Goal: Contribute content

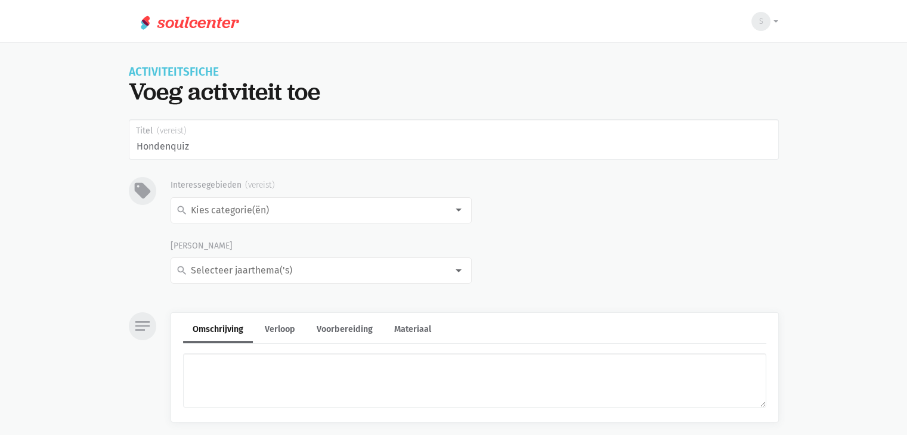
type input "Hondenquiz"
click at [278, 209] on input at bounding box center [318, 211] width 258 height 16
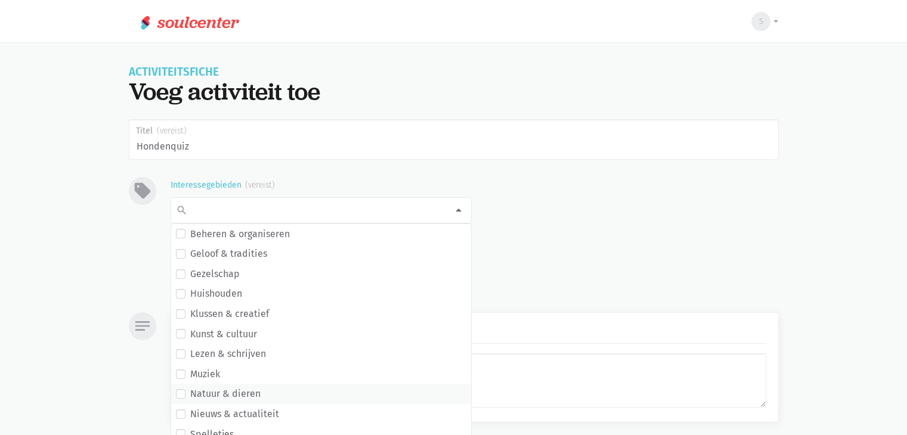
click at [241, 390] on label "Natuur & dieren" at bounding box center [225, 395] width 70 height 16
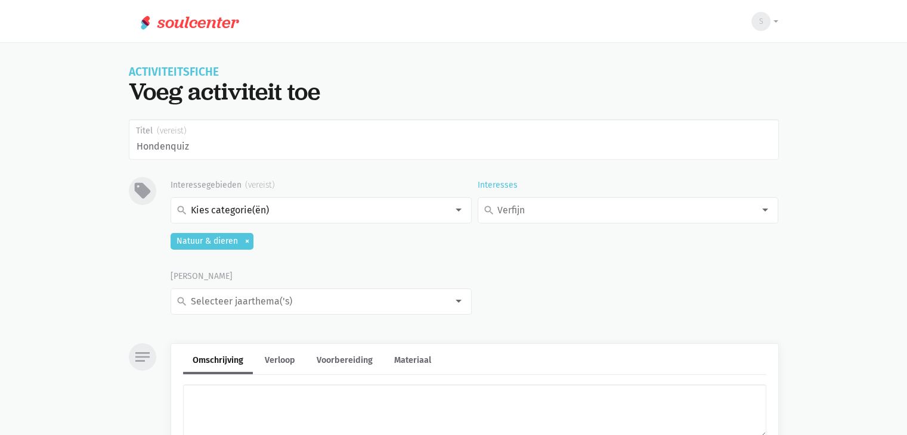
click at [545, 203] on input at bounding box center [625, 211] width 258 height 16
click at [527, 316] on label "Huisdieren" at bounding box center [521, 316] width 48 height 16
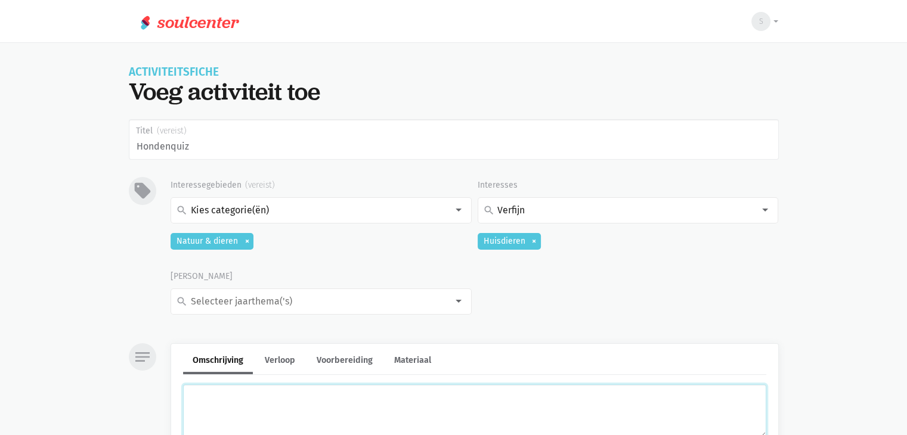
click at [415, 417] on textarea at bounding box center [474, 412] width 583 height 54
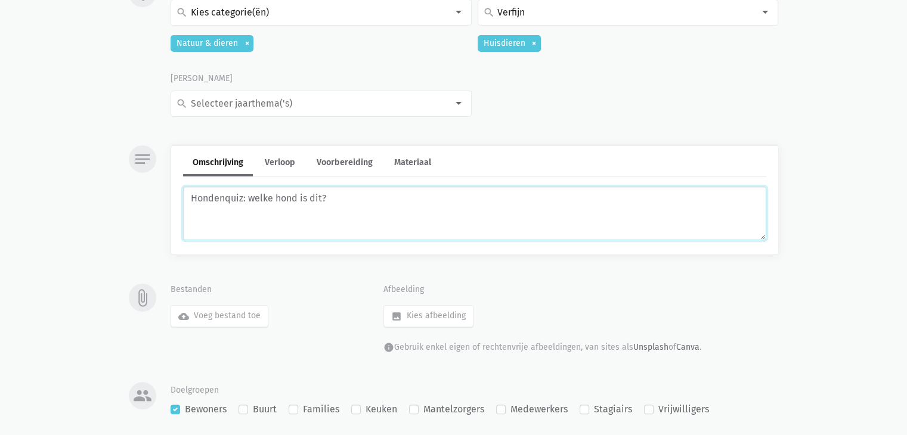
scroll to position [200, 0]
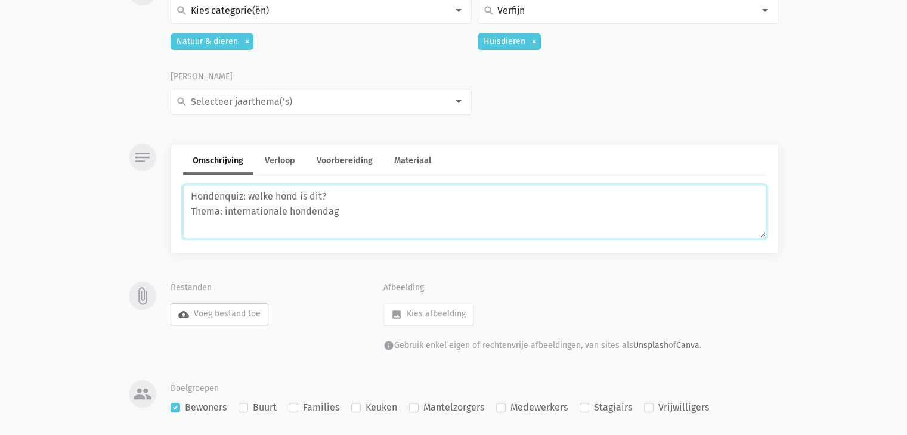
type textarea "Hondenquiz: welke hond is dit? Thema: internationale hondendag"
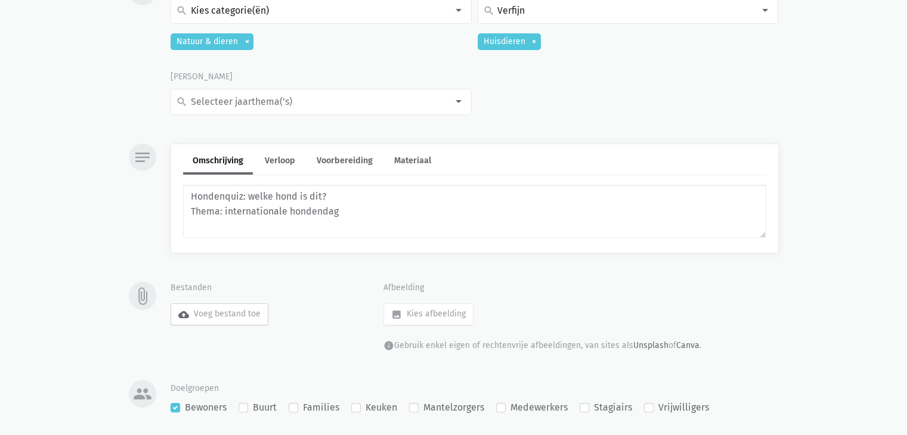
click at [252, 314] on label "cloud_upload Voeg bestand toe" at bounding box center [220, 314] width 98 height 21
click at [171, 304] on input "cloud_upload Voeg bestand toe" at bounding box center [170, 303] width 1 height 1
type input "C:\fakepath\Hondenquiz.pptx"
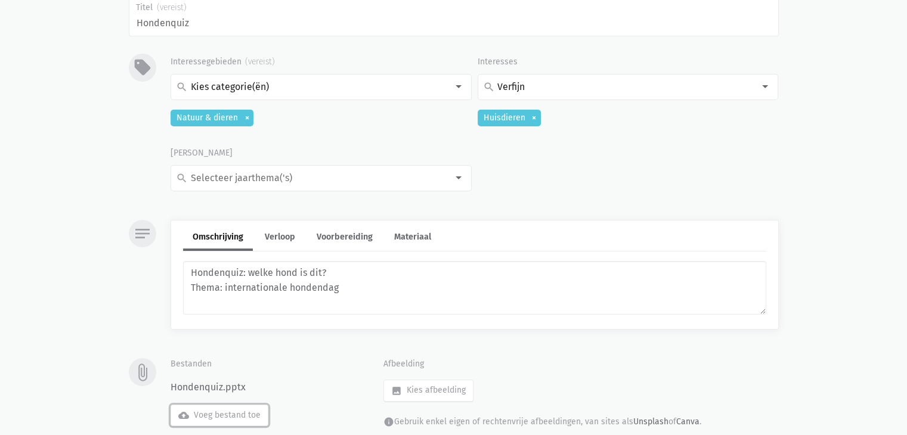
scroll to position [126, 0]
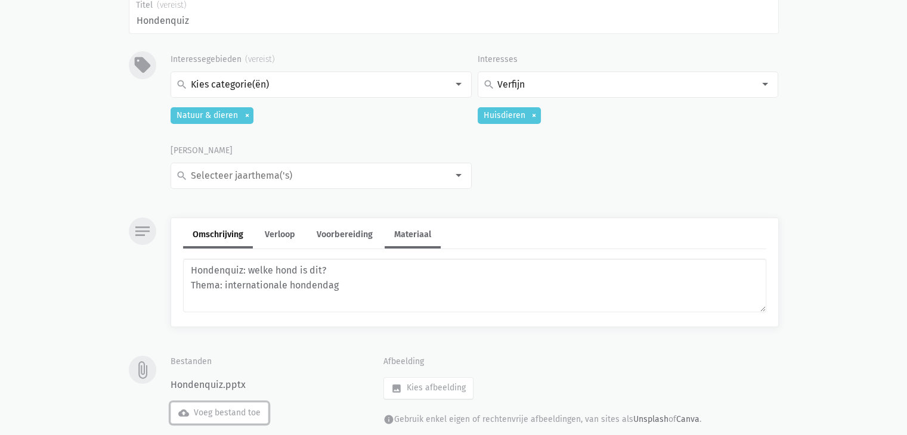
click at [421, 231] on link "Materiaal" at bounding box center [413, 236] width 56 height 26
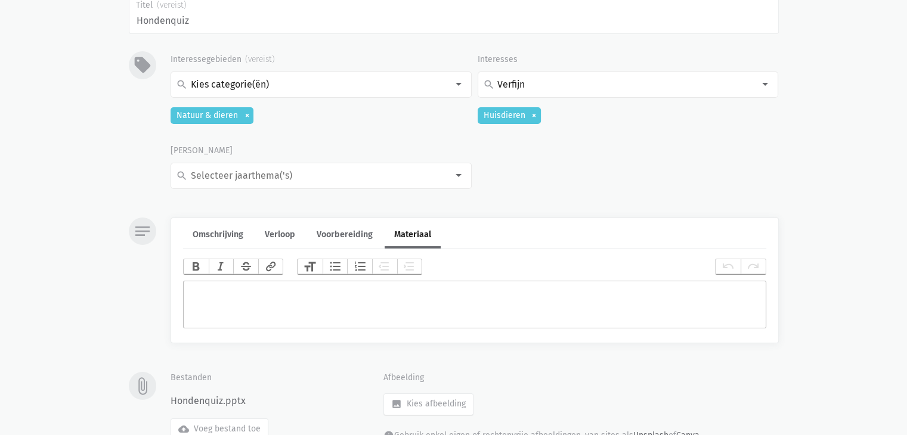
click at [311, 294] on trix-editor at bounding box center [474, 305] width 583 height 48
type trix-editor "<div>B</div>"
type trix-editor "<div>PC + beamer (projectiescherm)</div>"
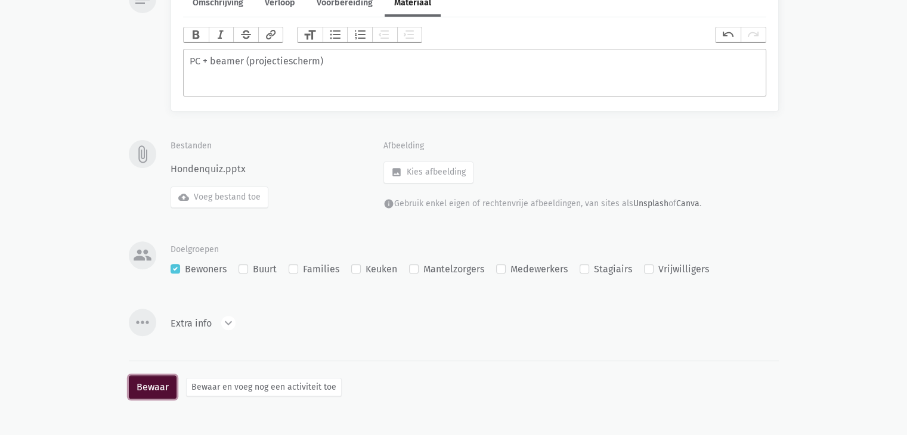
click at [169, 387] on button "Bewaar" at bounding box center [153, 388] width 48 height 24
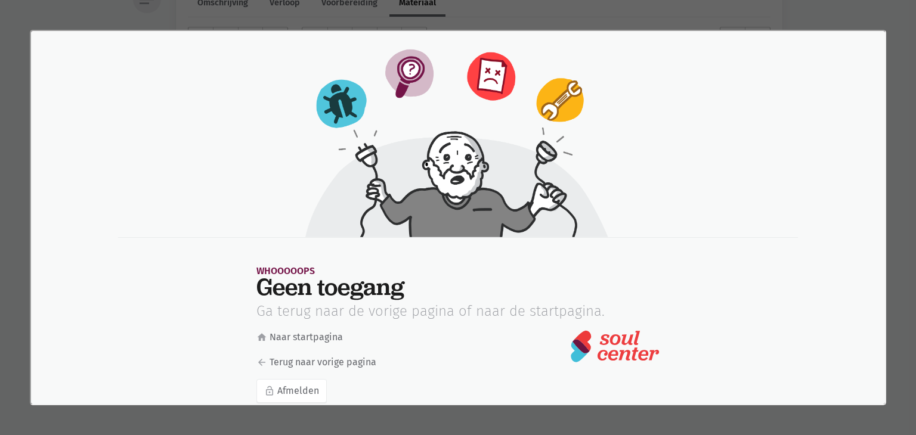
scroll to position [0, 0]
click at [297, 361] on link "arrow_back Terug naar vorige pagina" at bounding box center [348, 362] width 187 height 16
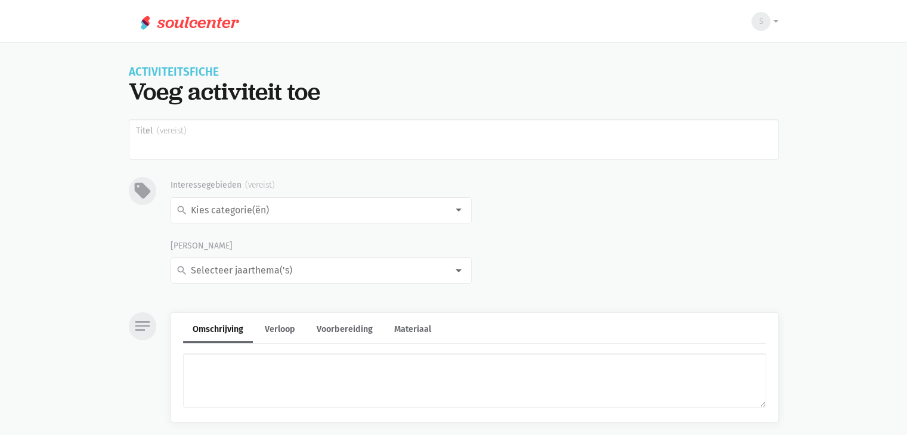
drag, startPoint x: 0, startPoint y: 0, endPoint x: 907, endPoint y: 79, distance: 910.1
click at [907, 79] on div "Activiteitsfiche Voeg activiteit toe Titel sell Interessegebieden search Behere…" at bounding box center [453, 392] width 907 height 650
click at [216, 23] on span "Soulcenter" at bounding box center [198, 23] width 82 height 0
